Goal: Task Accomplishment & Management: Use online tool/utility

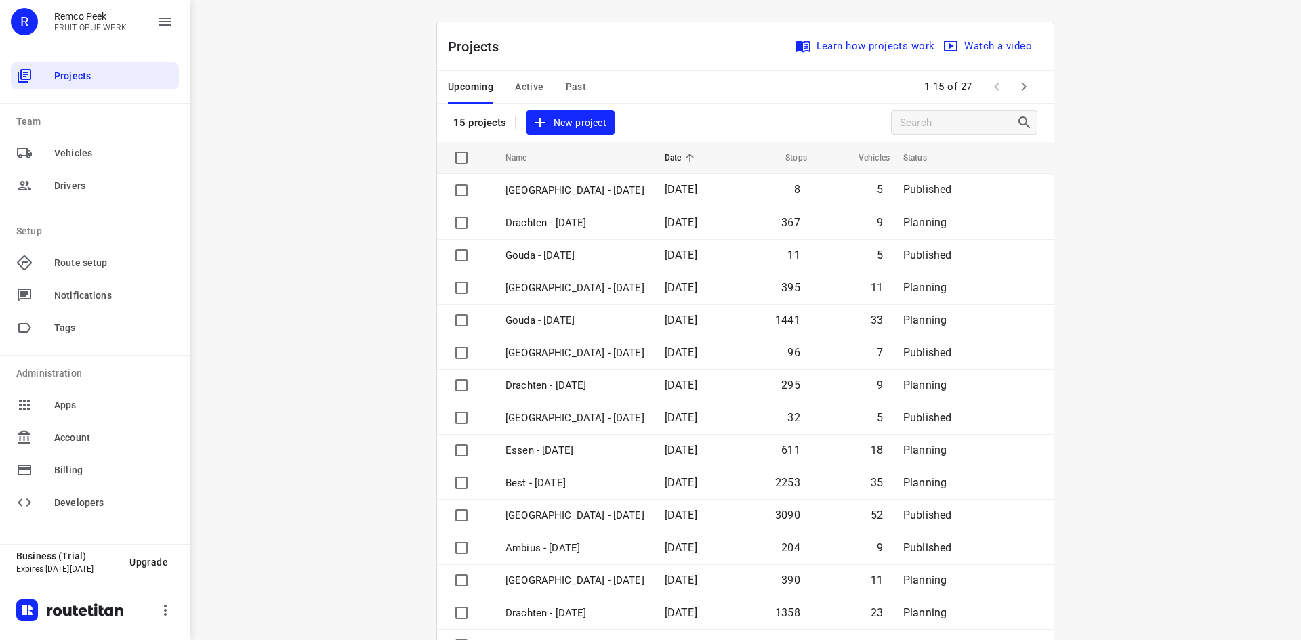
click at [526, 80] on span "Active" at bounding box center [529, 87] width 28 height 17
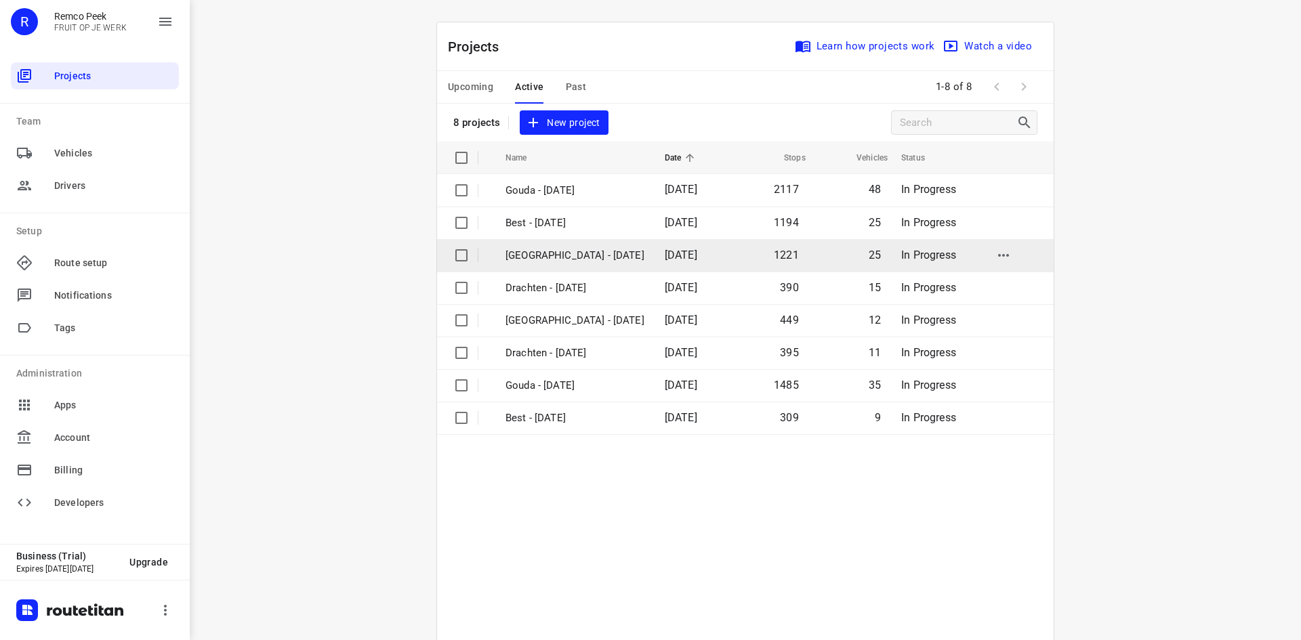
click at [522, 256] on p "[GEOGRAPHIC_DATA] - [DATE]" at bounding box center [575, 256] width 139 height 16
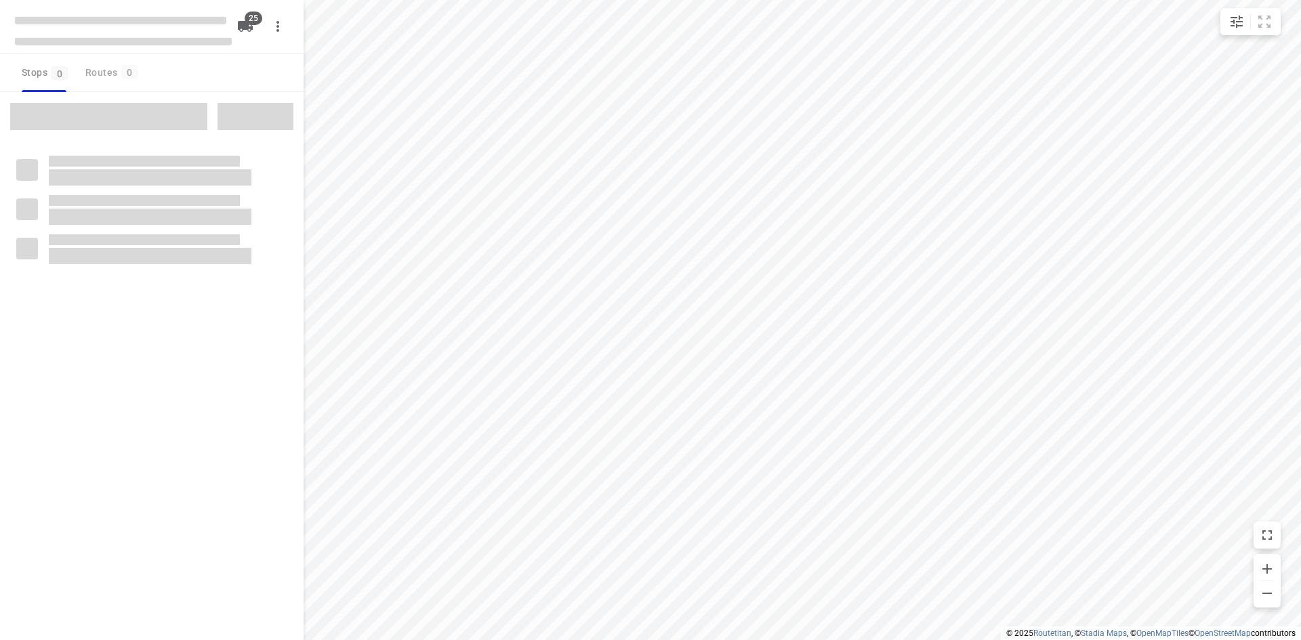
checkbox input "true"
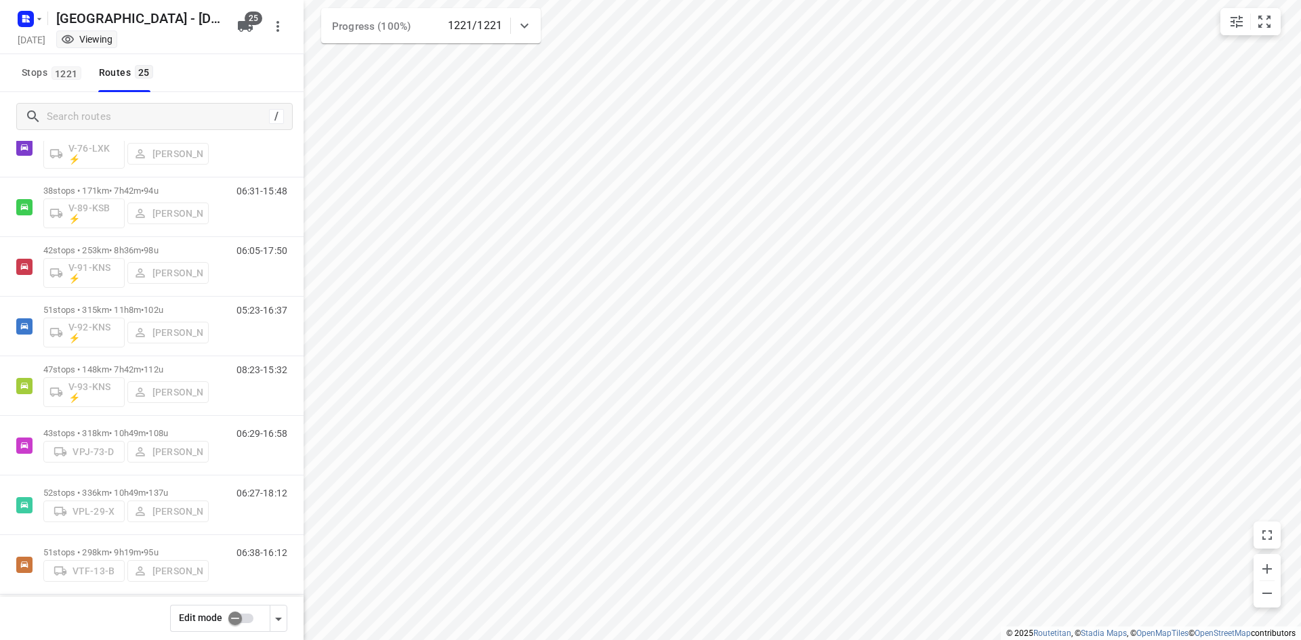
scroll to position [1079, 0]
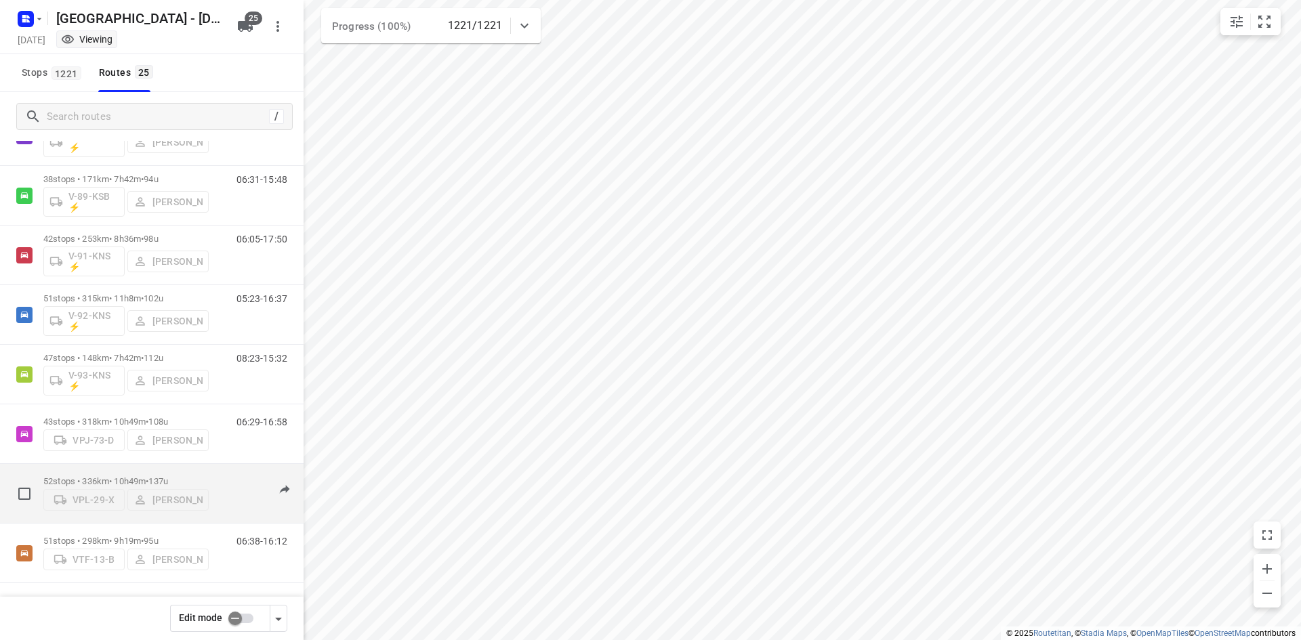
click at [131, 476] on p "52 stops • 336km • 10h49m • 137u" at bounding box center [125, 481] width 165 height 10
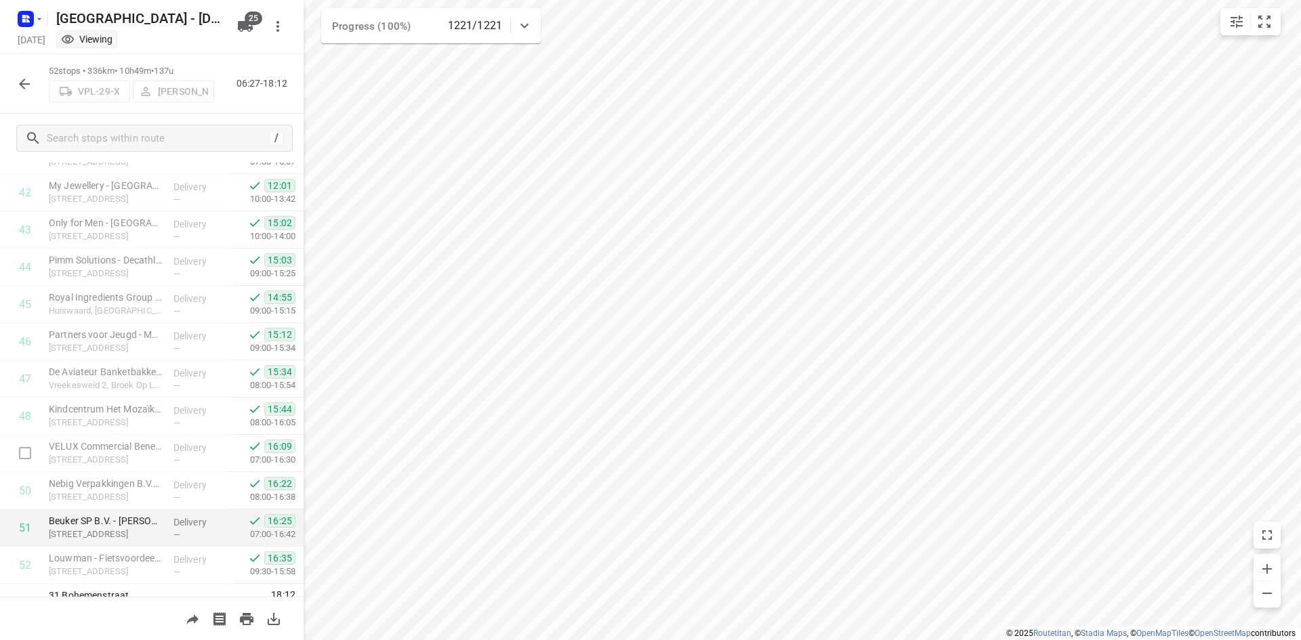
scroll to position [1609, 0]
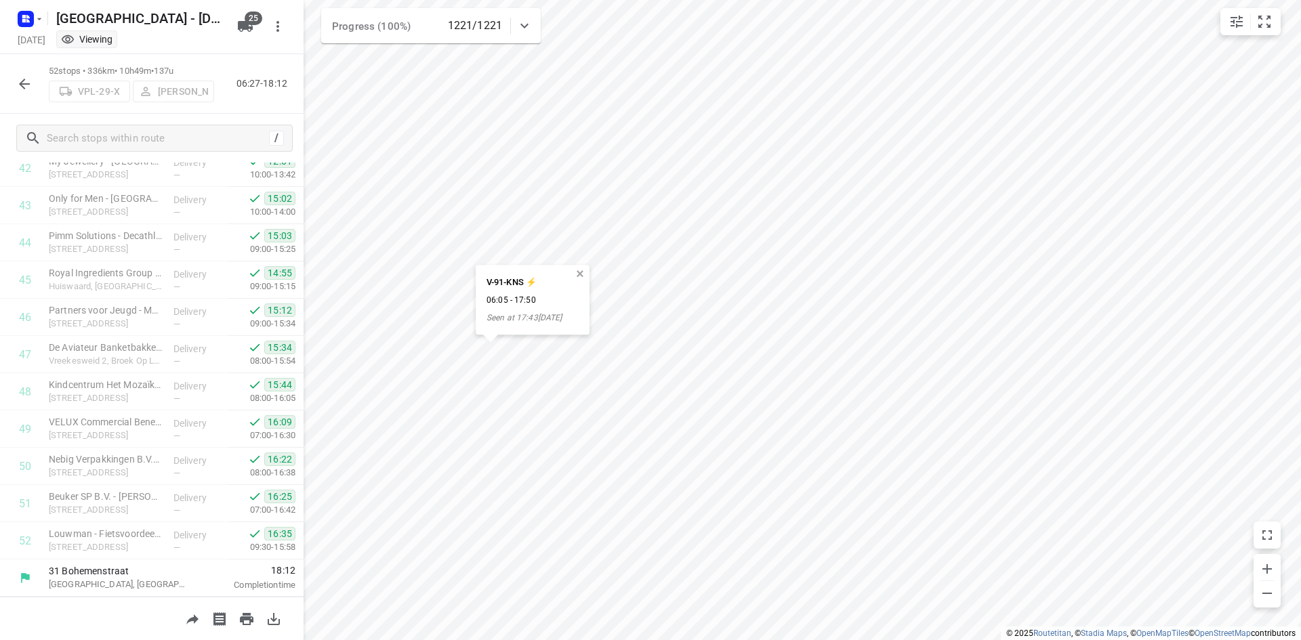
click at [586, 271] on button "button" at bounding box center [580, 274] width 12 height 12
click at [20, 87] on icon "button" at bounding box center [24, 84] width 16 height 16
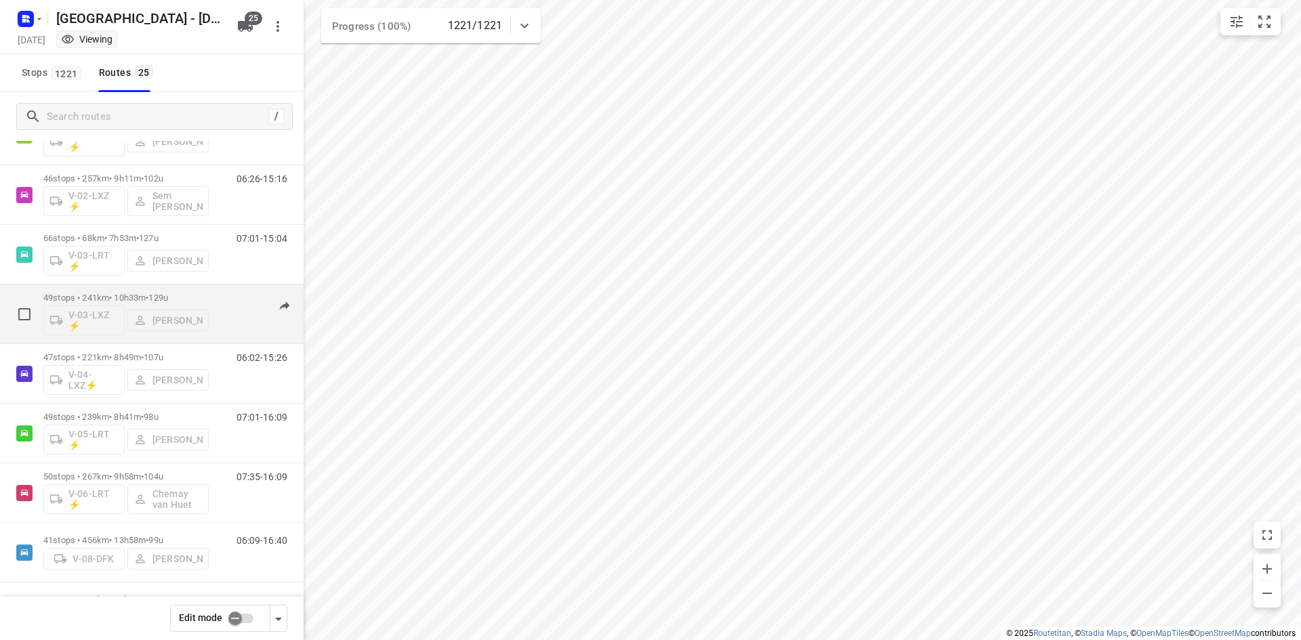
scroll to position [203, 0]
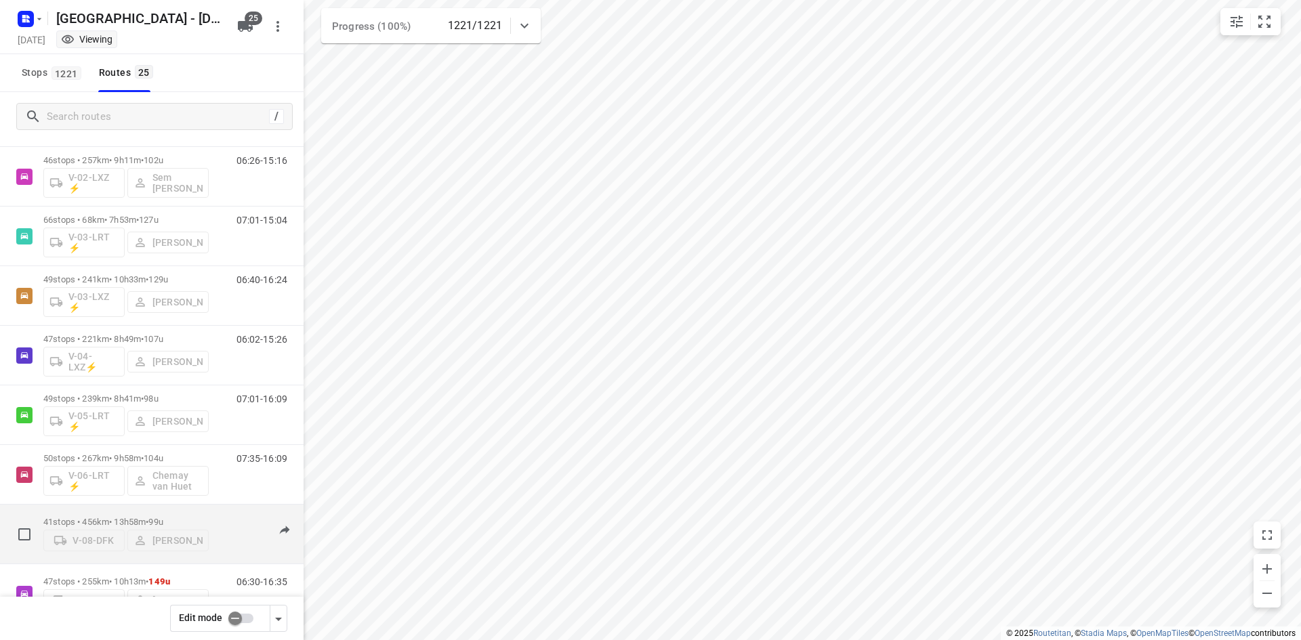
click at [183, 520] on p "41 stops • 456km • 13h58m • 99u" at bounding box center [125, 522] width 165 height 10
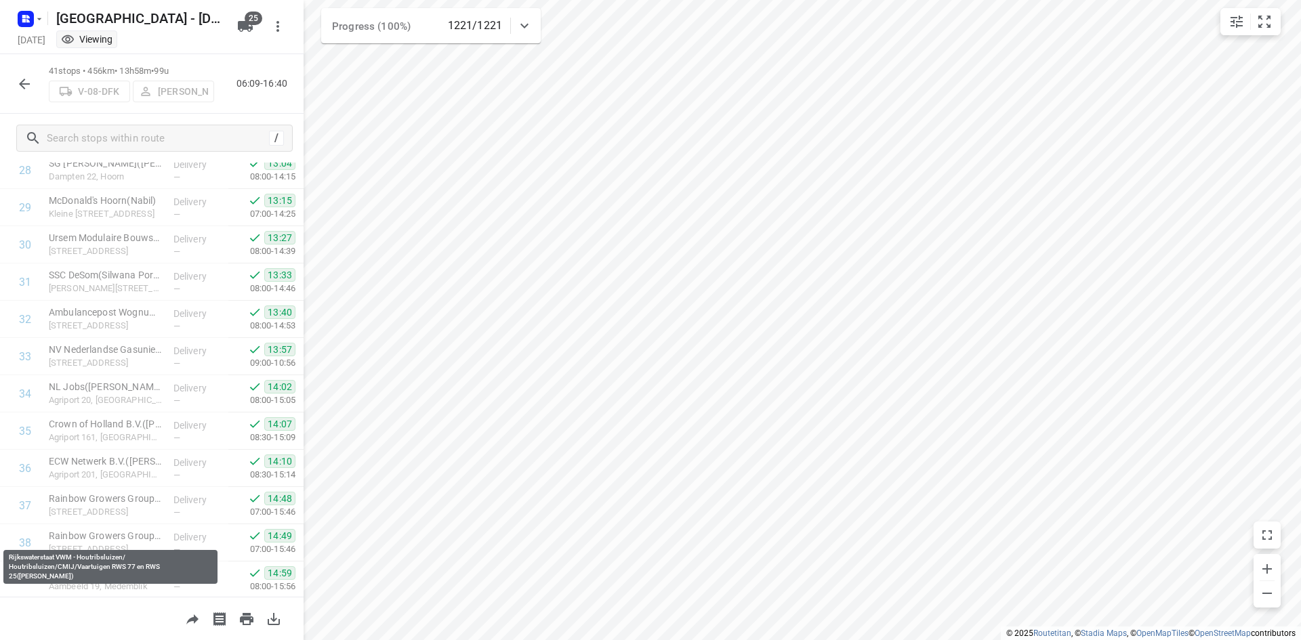
scroll to position [1199, 0]
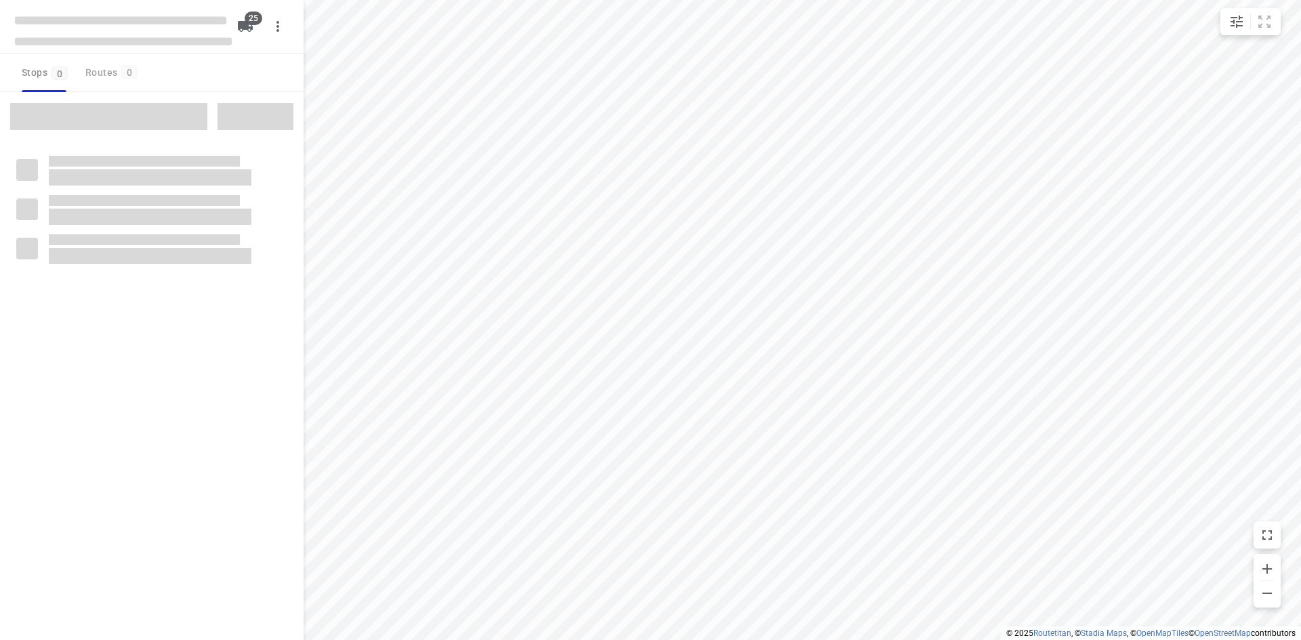
checkbox input "true"
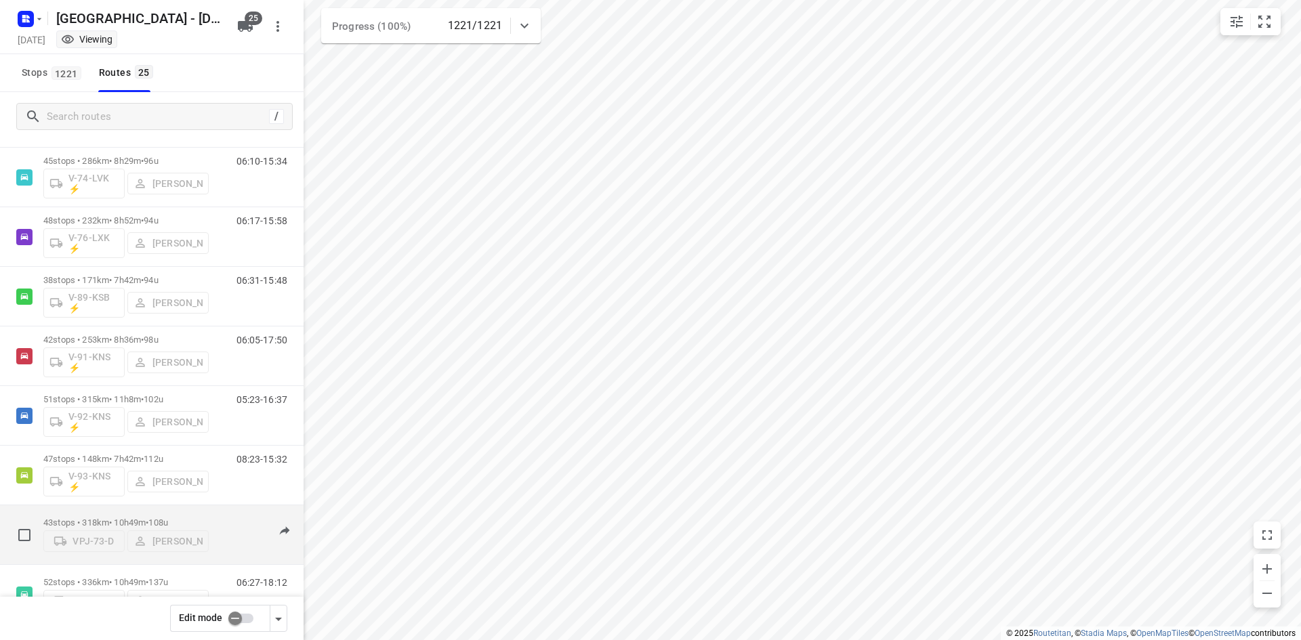
scroll to position [1017, 0]
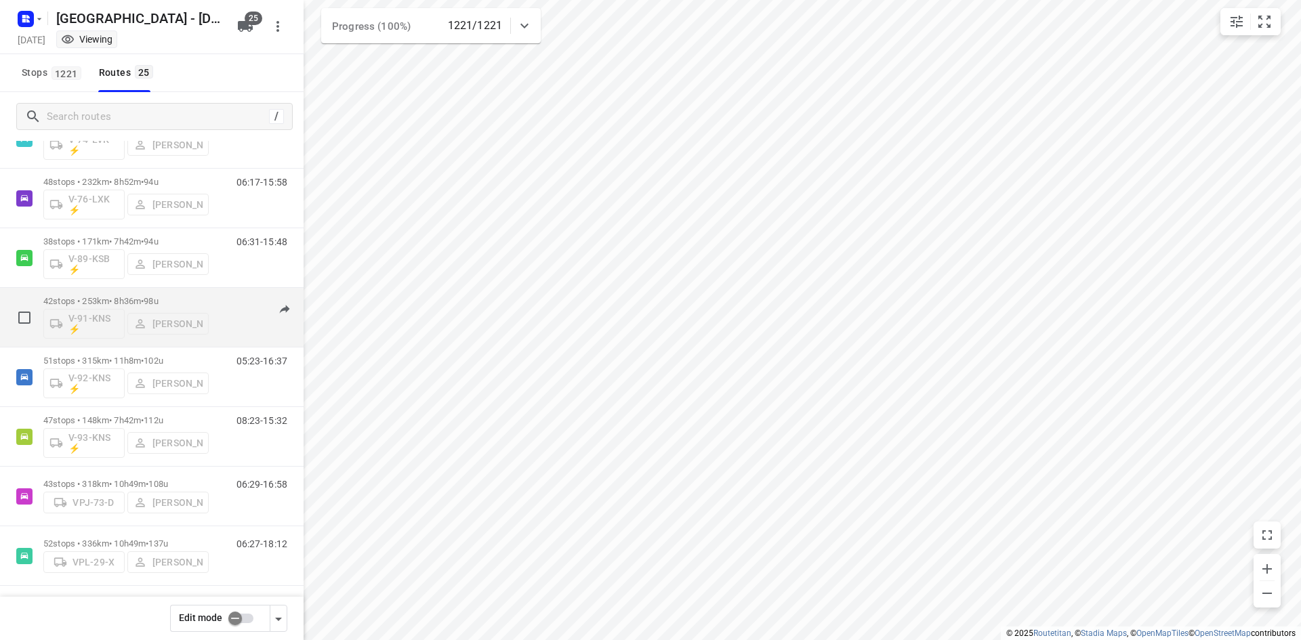
click at [229, 310] on div "06:05-17:50" at bounding box center [254, 320] width 68 height 49
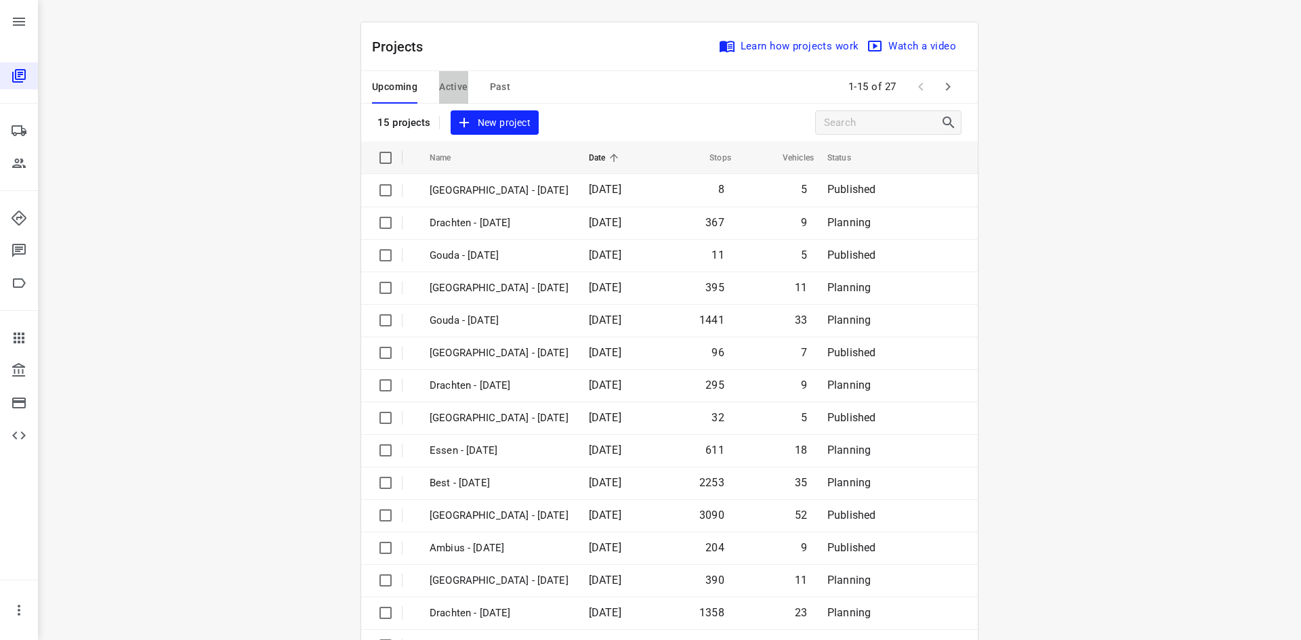
click at [453, 73] on button "Active" at bounding box center [453, 87] width 28 height 33
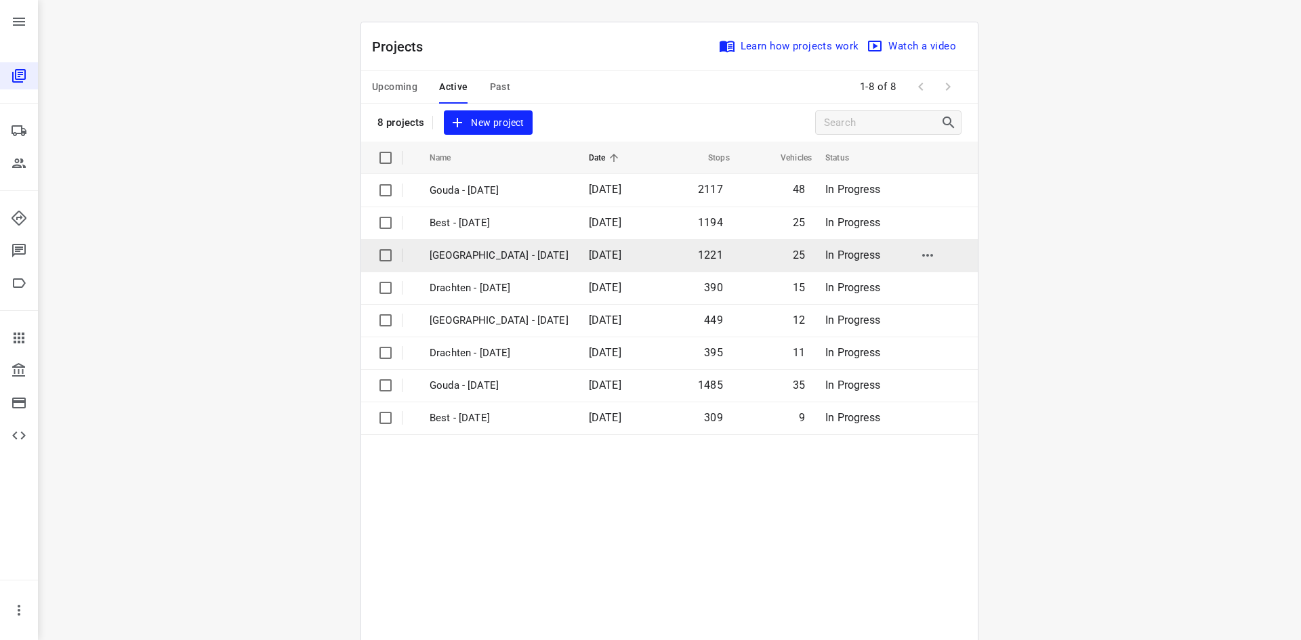
click at [458, 255] on p "[GEOGRAPHIC_DATA] - [DATE]" at bounding box center [499, 256] width 139 height 16
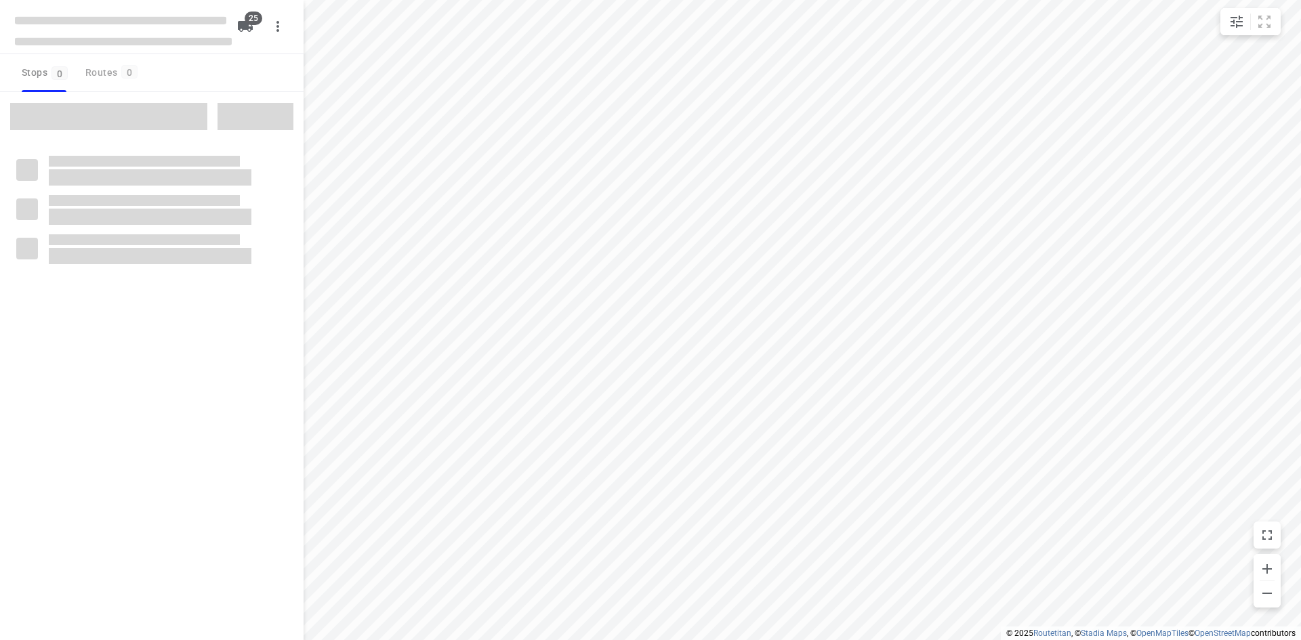
checkbox input "true"
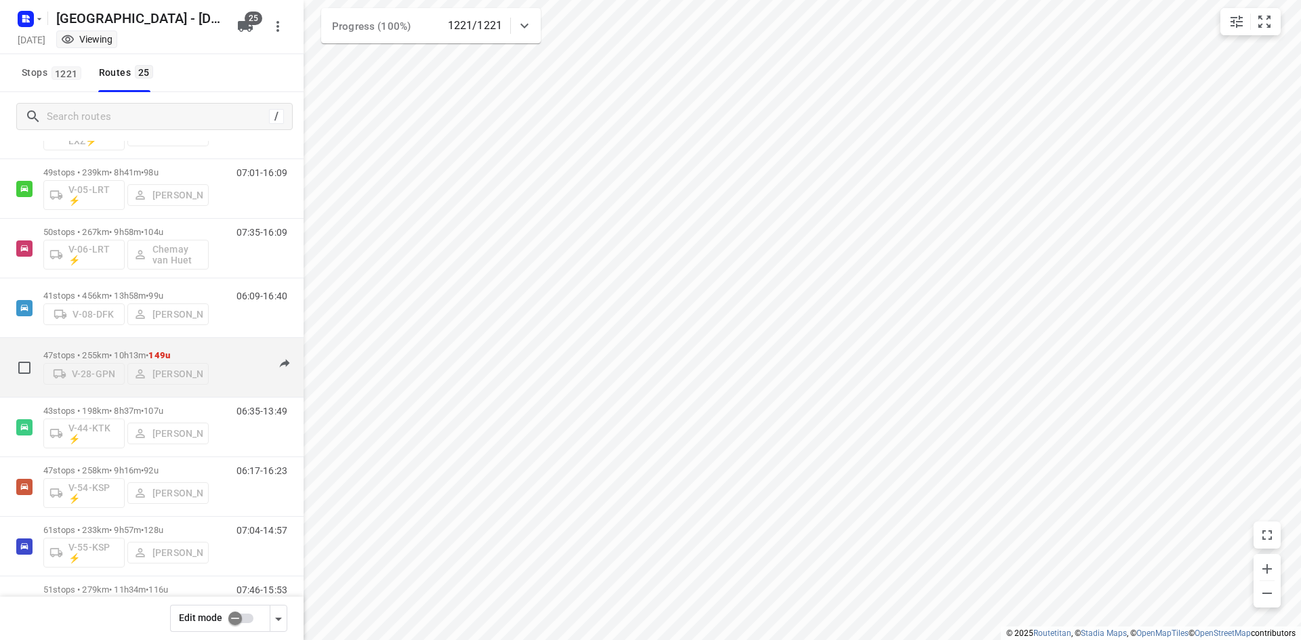
scroll to position [474, 0]
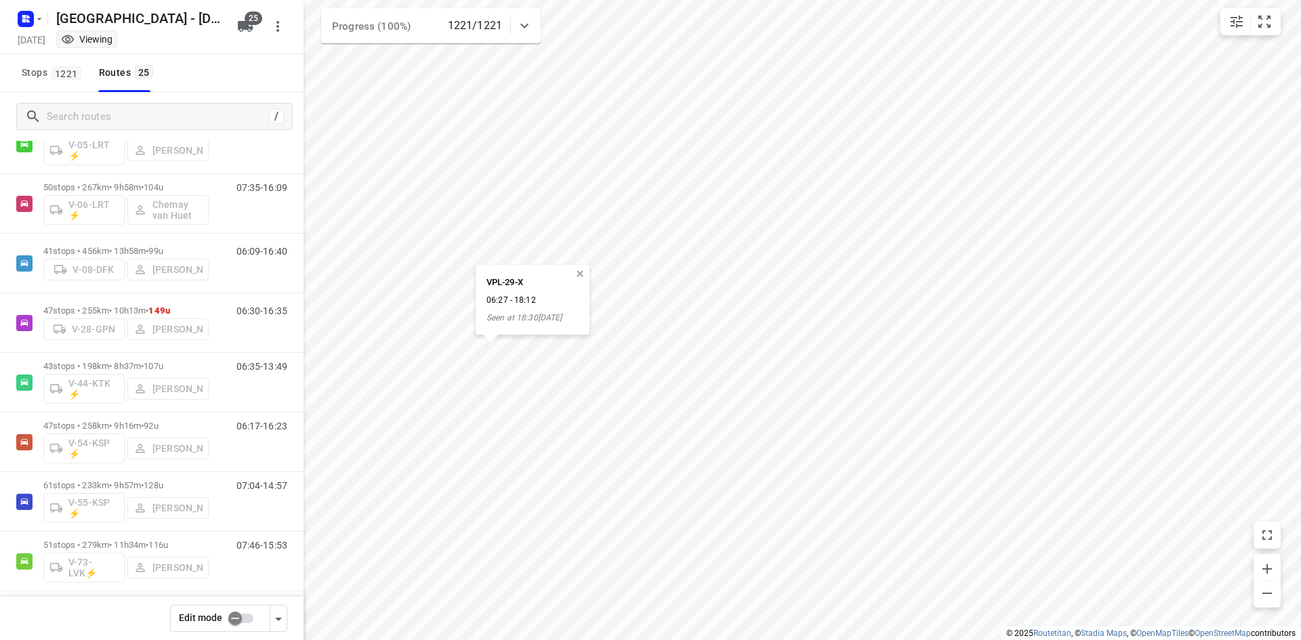
click at [584, 272] on button "button" at bounding box center [580, 274] width 12 height 12
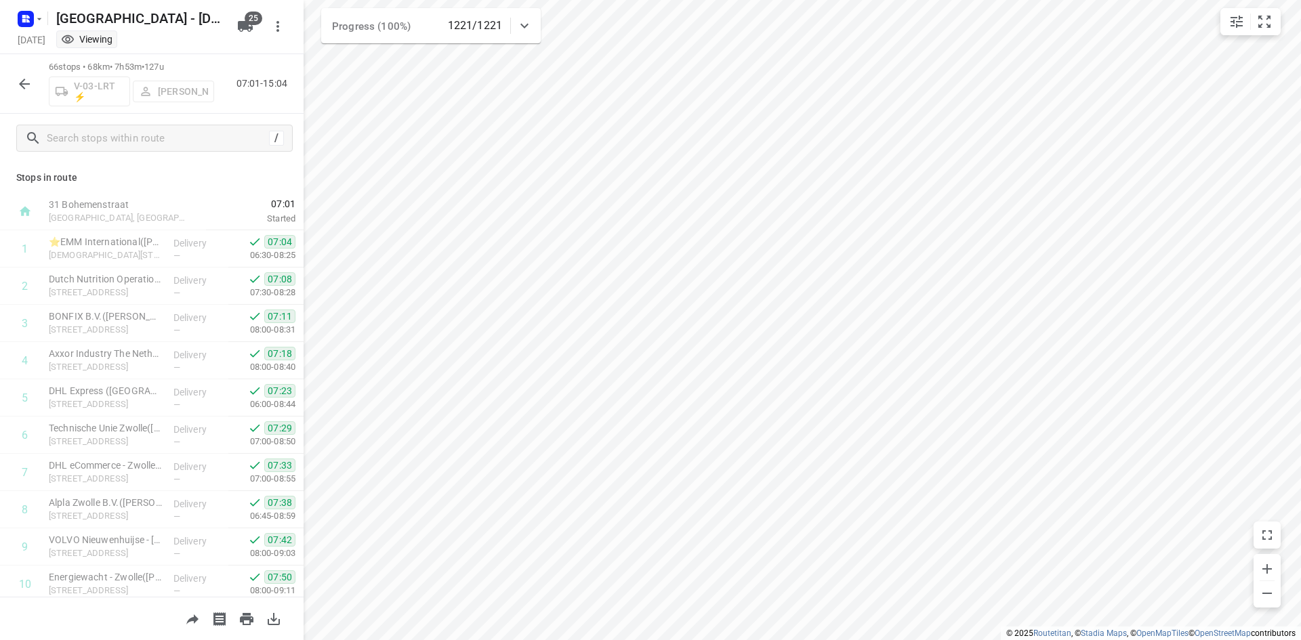
click at [27, 89] on icon "button" at bounding box center [24, 84] width 16 height 16
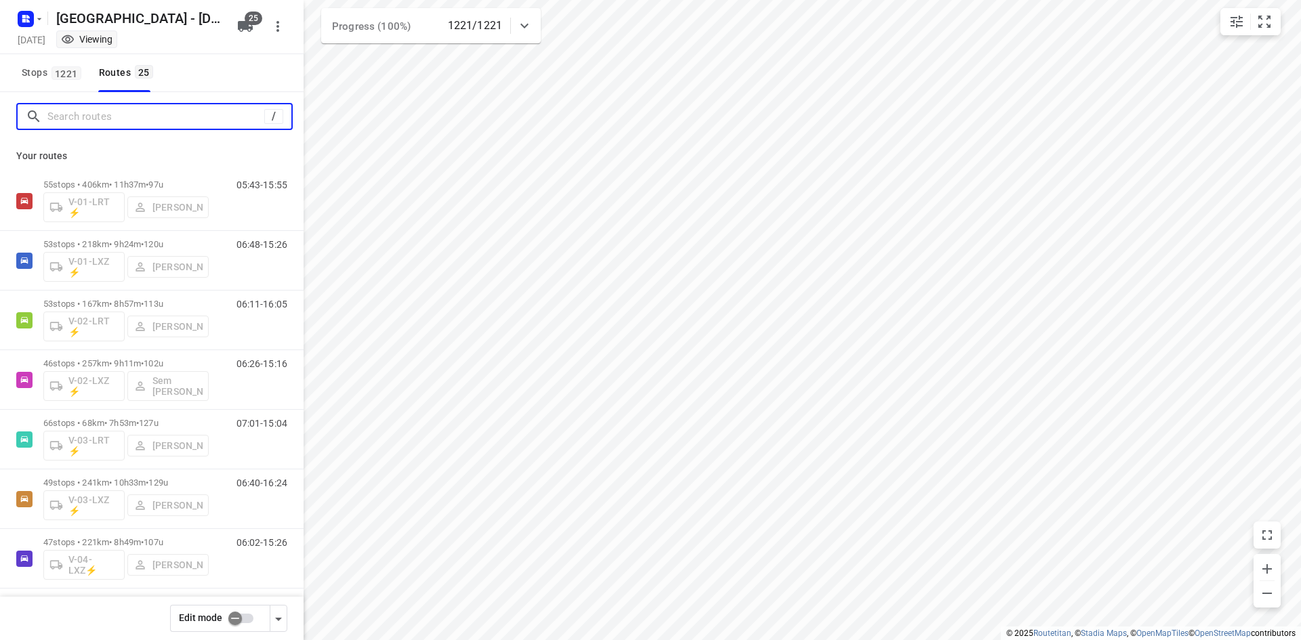
click at [131, 108] on input "Search routes" at bounding box center [155, 116] width 217 height 21
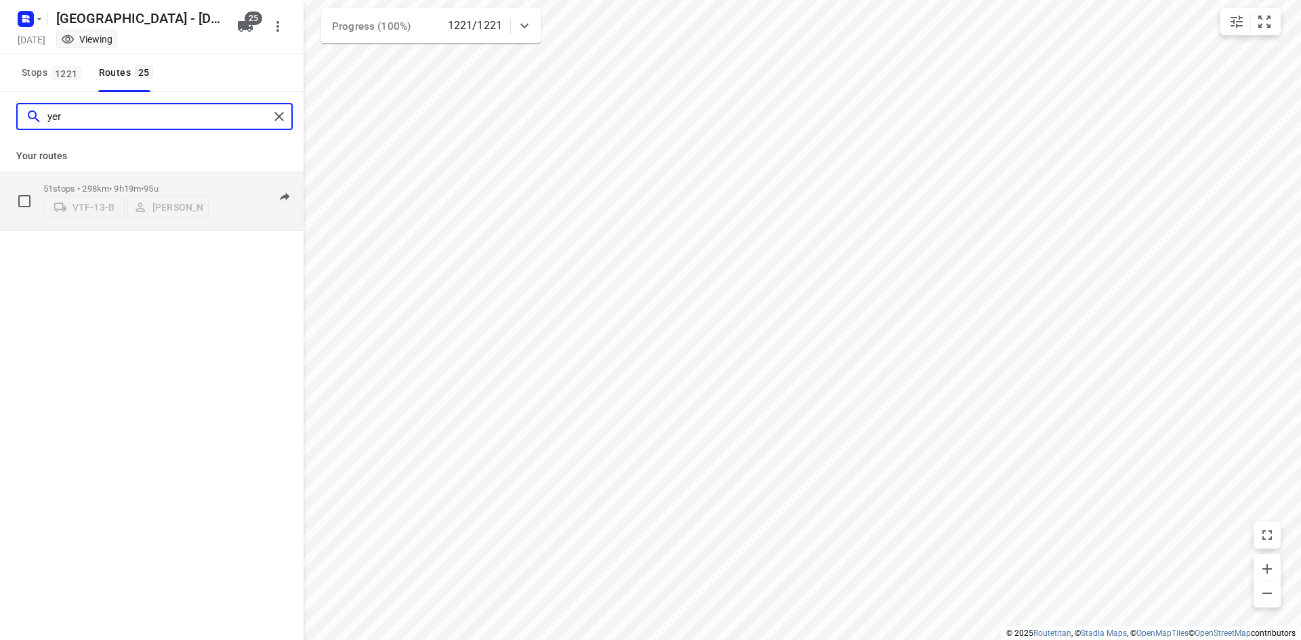
type input "yer"
click at [126, 184] on p "51 stops • 298km • 9h19m • 95u" at bounding box center [125, 189] width 165 height 10
